Goal: Check status

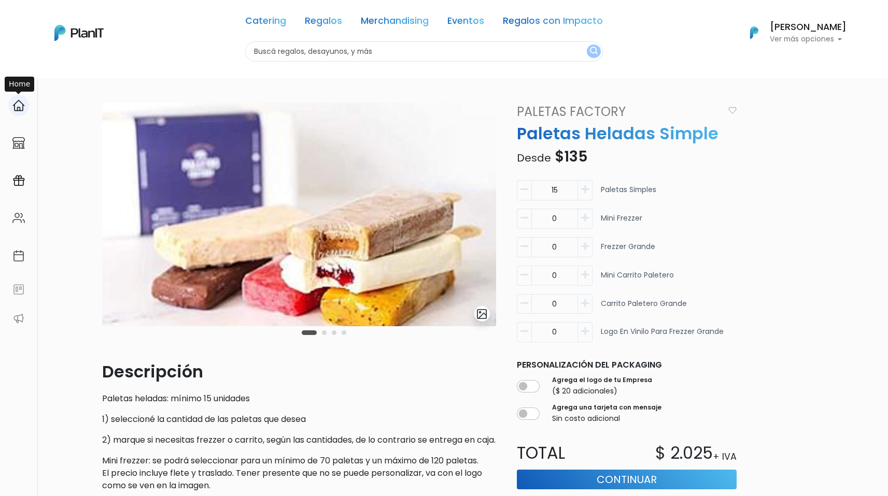
click at [21, 111] on img at bounding box center [18, 105] width 12 height 12
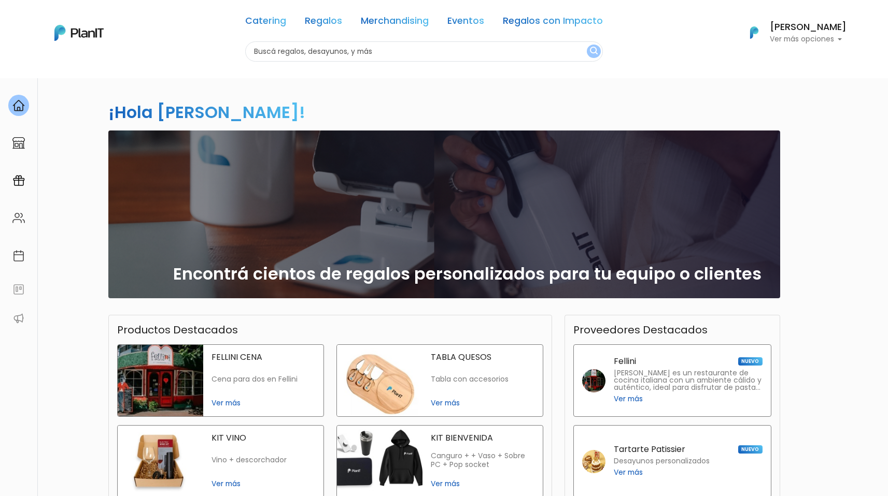
click at [830, 45] on button "Pablo Contardi Ver más opciones" at bounding box center [791, 32] width 110 height 27
click at [805, 63] on span "Mis Compras" at bounding box center [788, 61] width 53 height 12
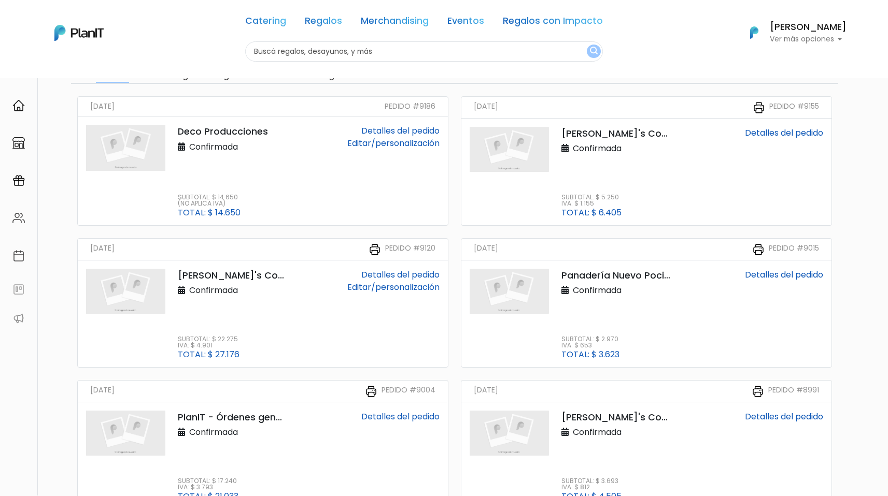
scroll to position [83, 0]
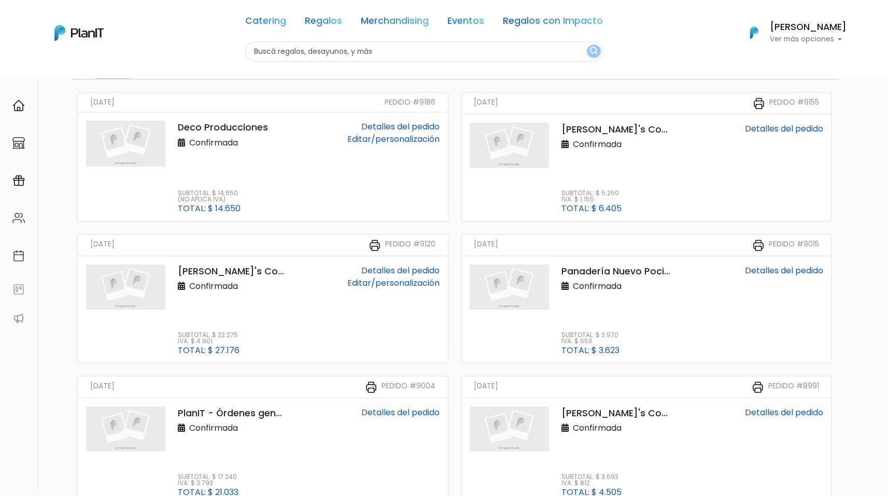
click at [393, 271] on link "Detalles del pedido" at bounding box center [400, 271] width 78 height 12
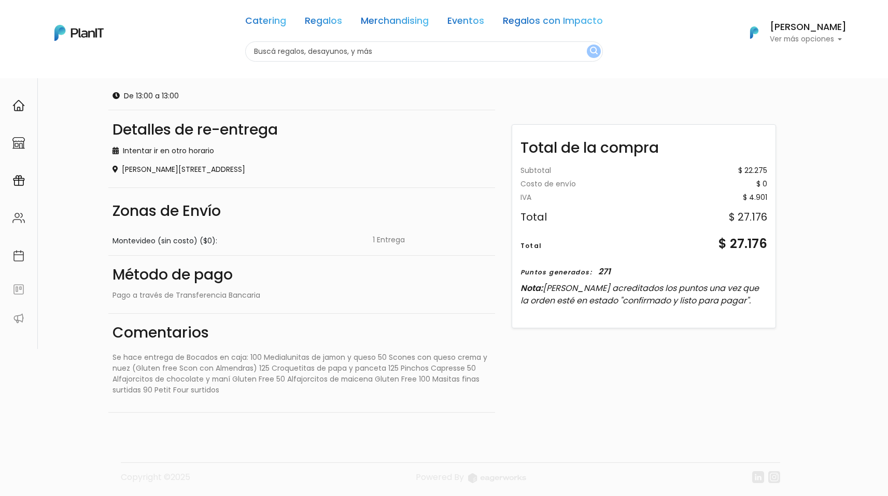
scroll to position [229, 0]
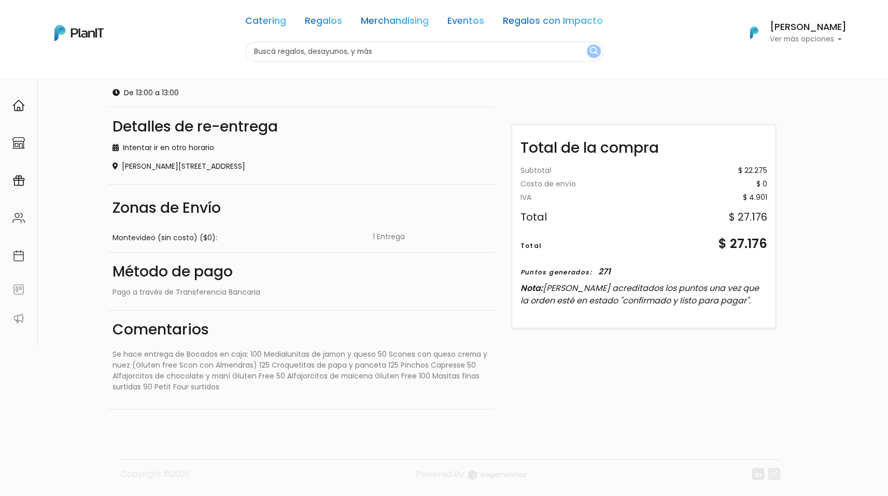
click at [798, 40] on p "Ver más opciones" at bounding box center [807, 39] width 77 height 7
click at [795, 61] on span "Mis Compras" at bounding box center [788, 61] width 53 height 12
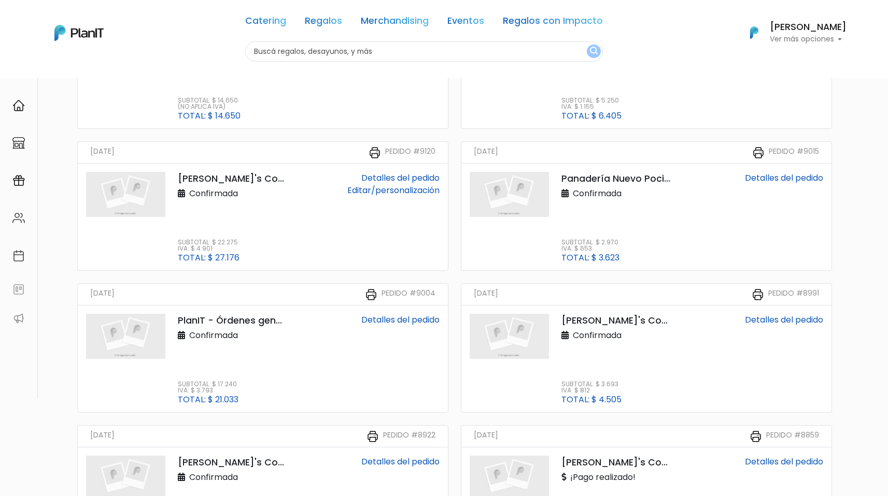
scroll to position [178, 0]
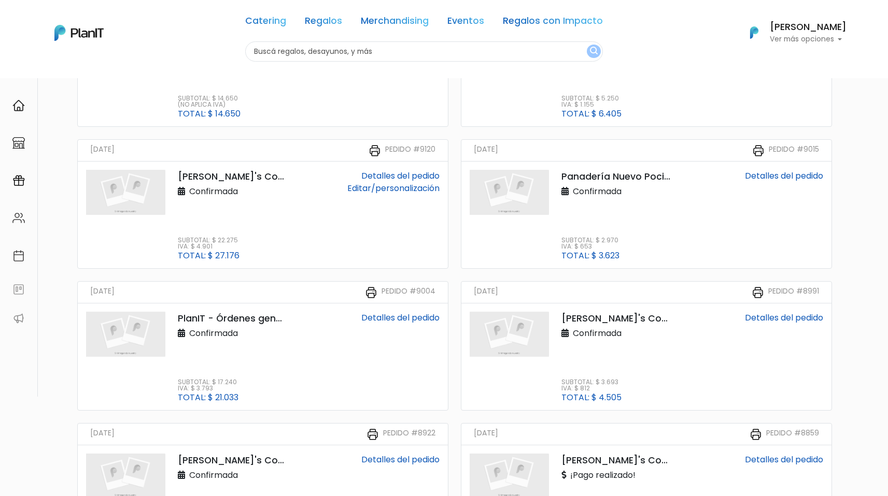
click at [405, 175] on link "Detalles del pedido" at bounding box center [400, 176] width 78 height 12
